Goal: Task Accomplishment & Management: Manage account settings

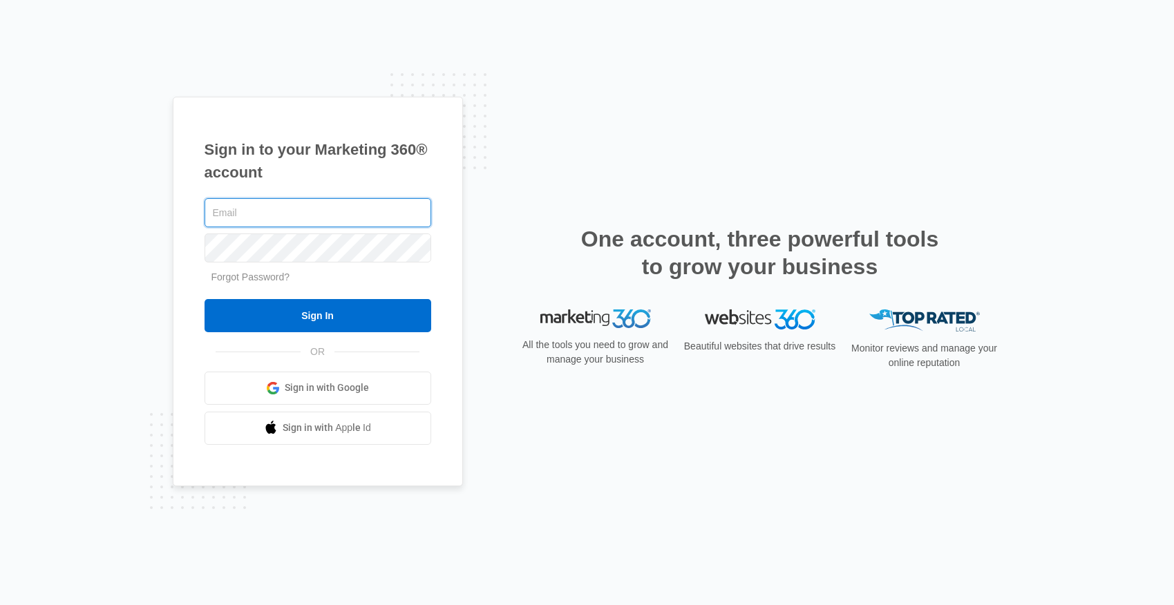
type input "[PERSON_NAME][EMAIL_ADDRESS][DOMAIN_NAME]"
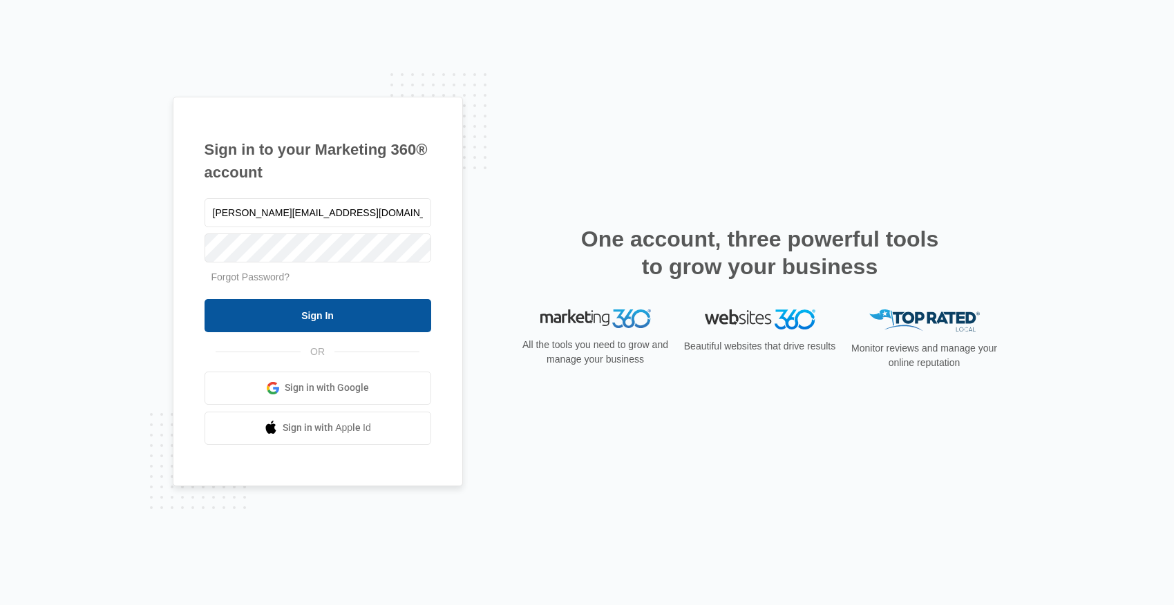
click at [375, 303] on input "Sign In" at bounding box center [318, 315] width 227 height 33
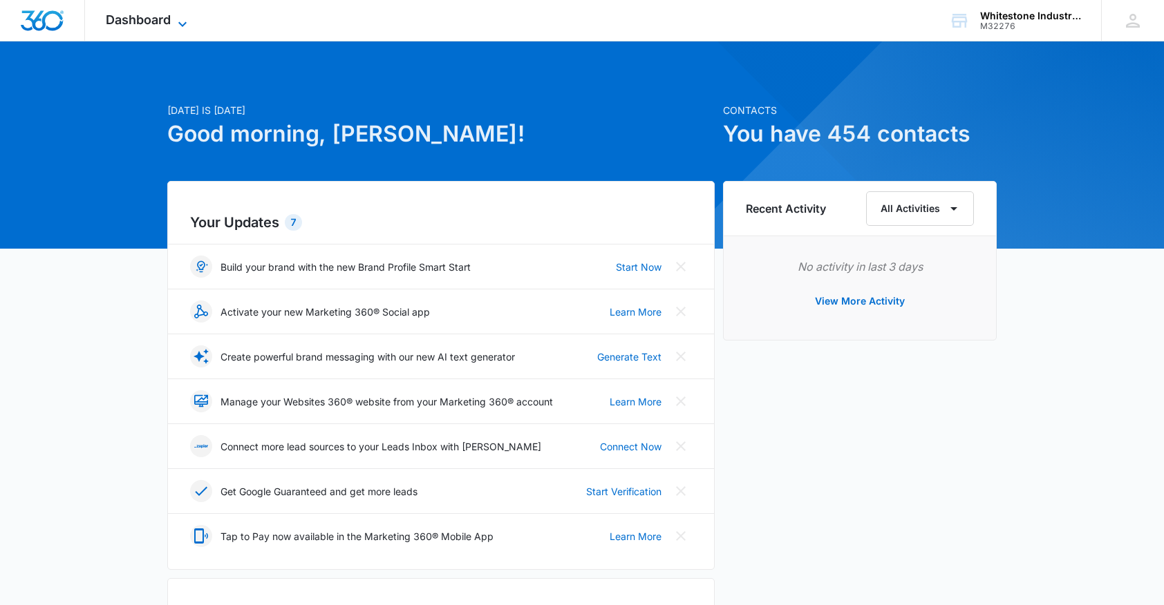
click at [167, 13] on span "Dashboard" at bounding box center [138, 19] width 65 height 15
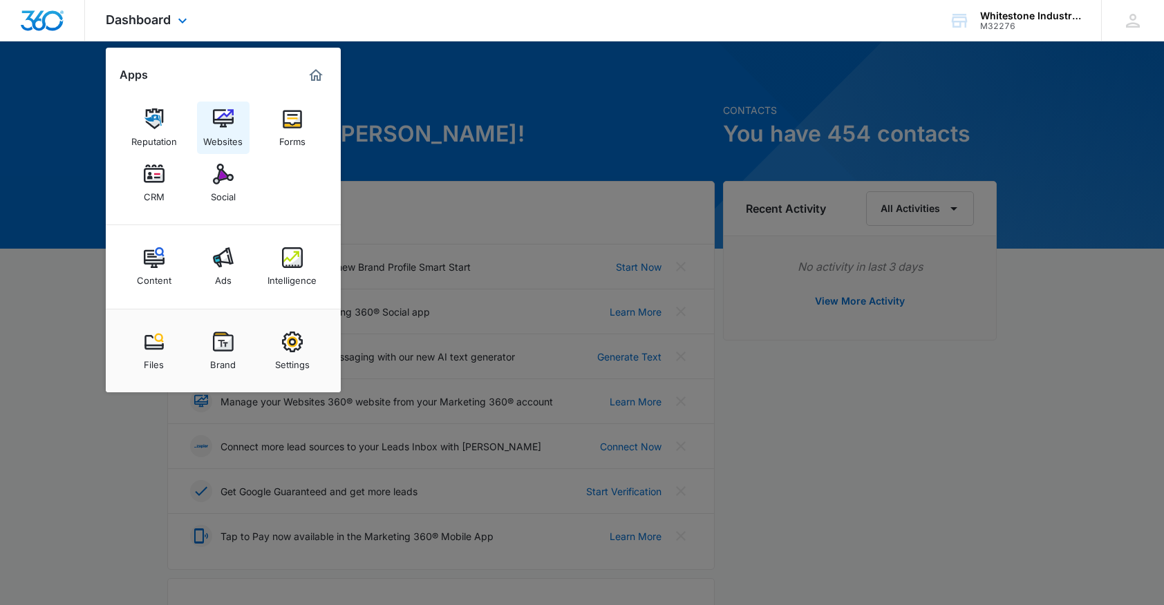
click at [220, 121] on img at bounding box center [223, 118] width 21 height 21
